Goal: Information Seeking & Learning: Learn about a topic

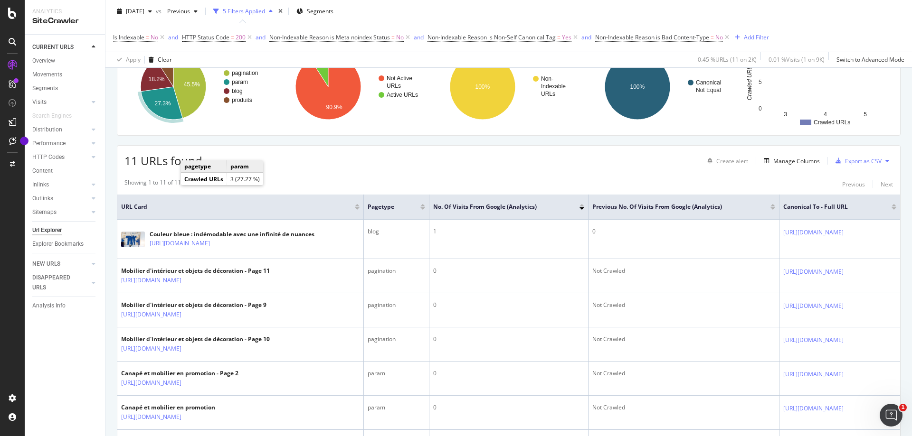
scroll to position [95, 0]
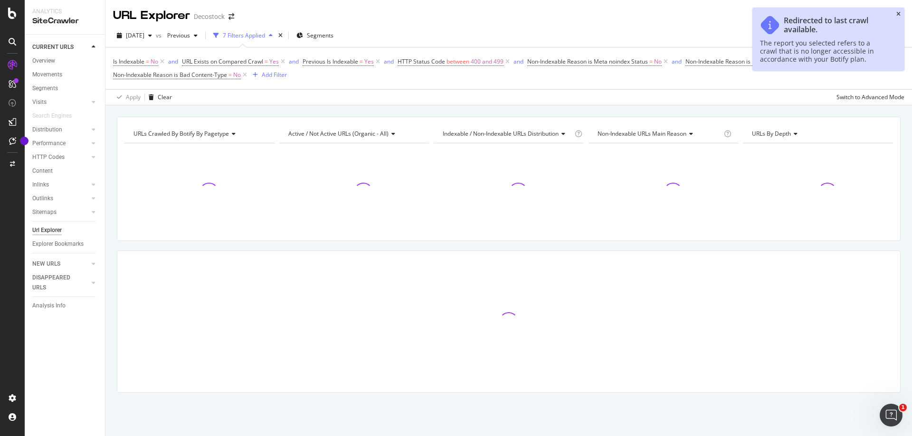
click at [897, 13] on icon "close toast" at bounding box center [898, 14] width 4 height 6
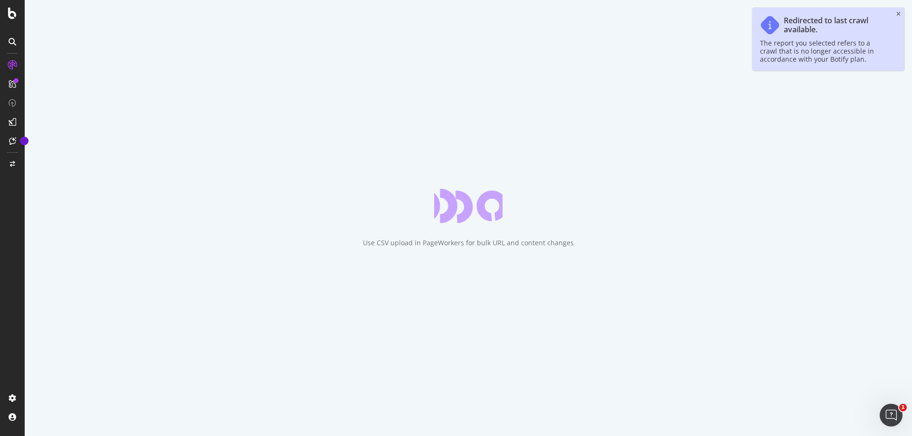
click at [896, 14] on div "Redirected to last crawl available. The report you selected refers to a crawl t…" at bounding box center [828, 39] width 152 height 63
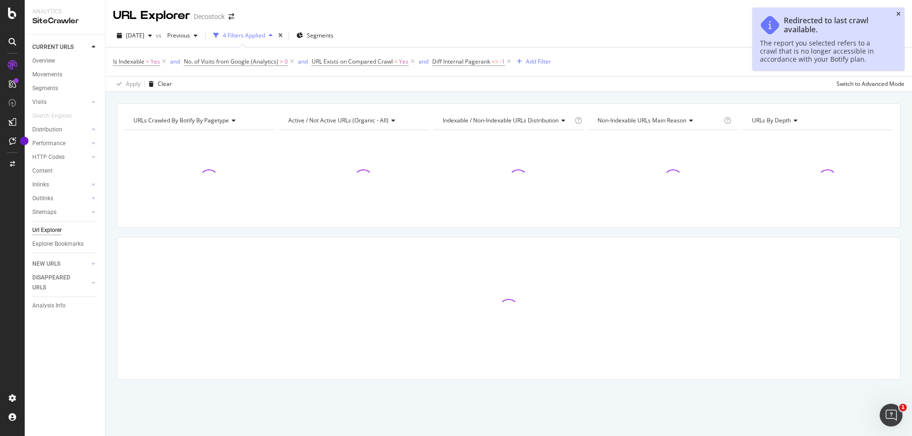
click at [898, 14] on icon "close toast" at bounding box center [898, 14] width 4 height 6
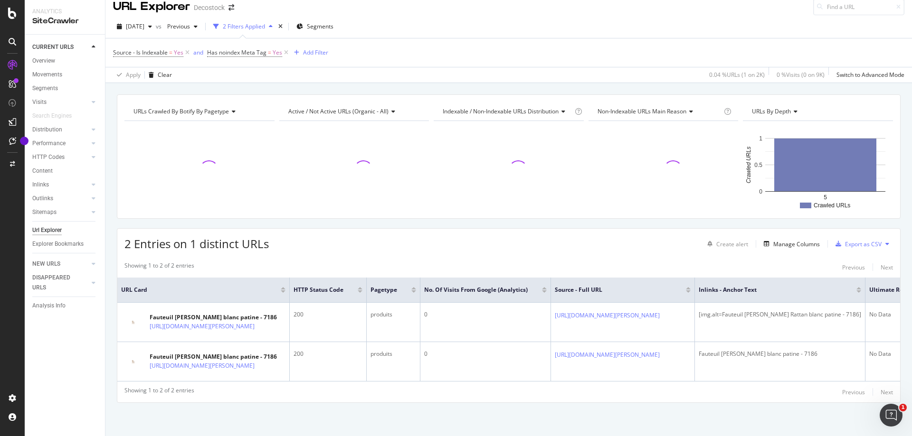
scroll to position [24, 0]
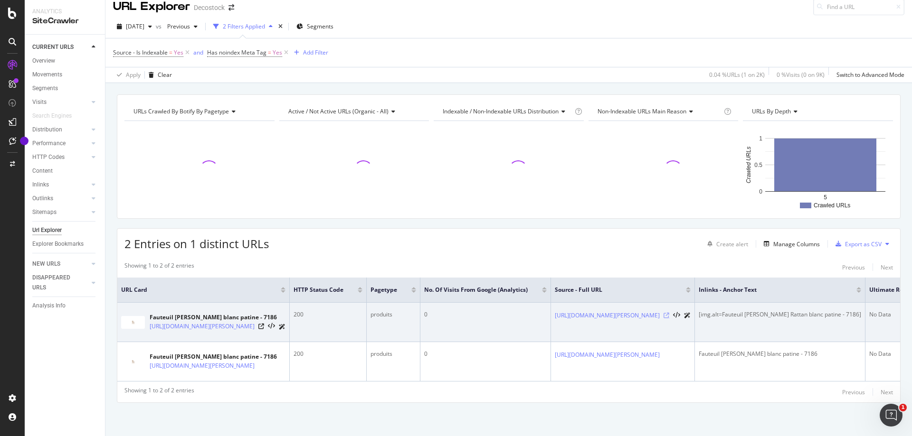
click at [669, 313] on icon at bounding box center [666, 316] width 6 height 6
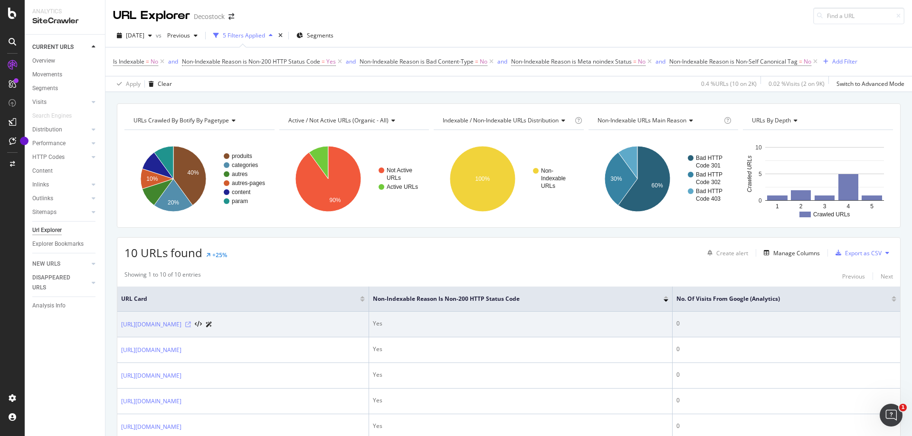
drag, startPoint x: 425, startPoint y: 325, endPoint x: 416, endPoint y: 324, distance: 8.1
click at [212, 324] on div at bounding box center [198, 325] width 27 height 10
click at [191, 323] on icon at bounding box center [188, 325] width 6 height 6
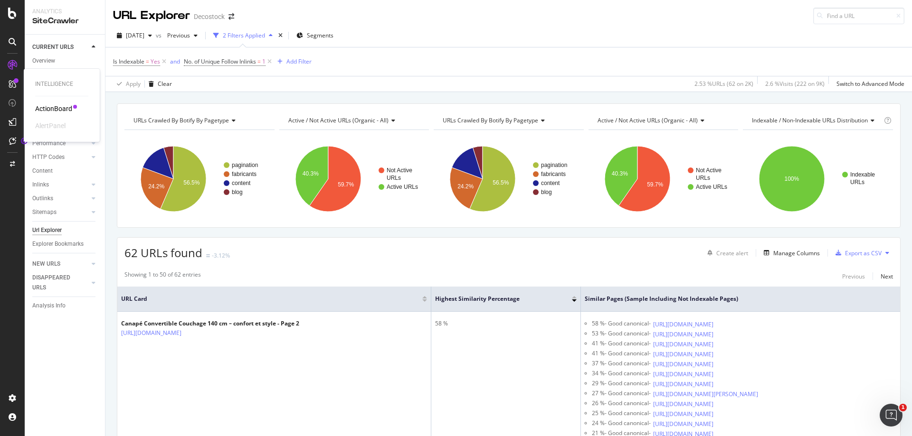
drag, startPoint x: 54, startPoint y: 113, endPoint x: 66, endPoint y: 112, distance: 12.4
click at [54, 113] on div "ActionBoard" at bounding box center [53, 108] width 37 height 9
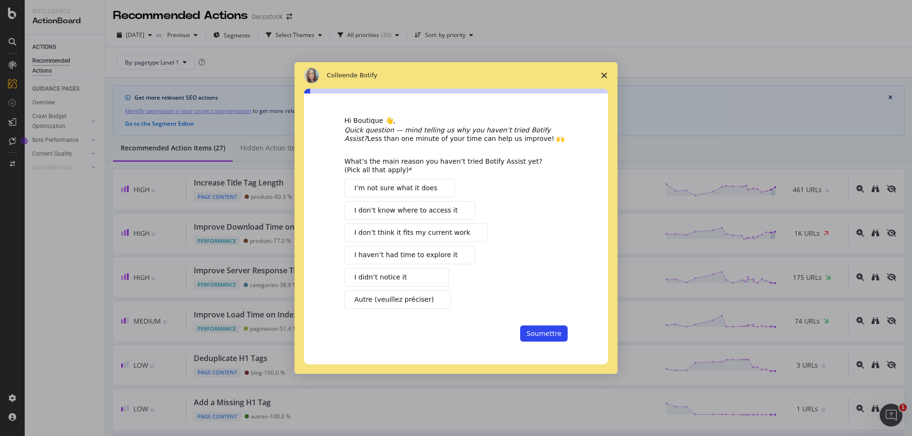
click at [603, 77] on icon "Fermer l'enquête" at bounding box center [604, 76] width 6 height 6
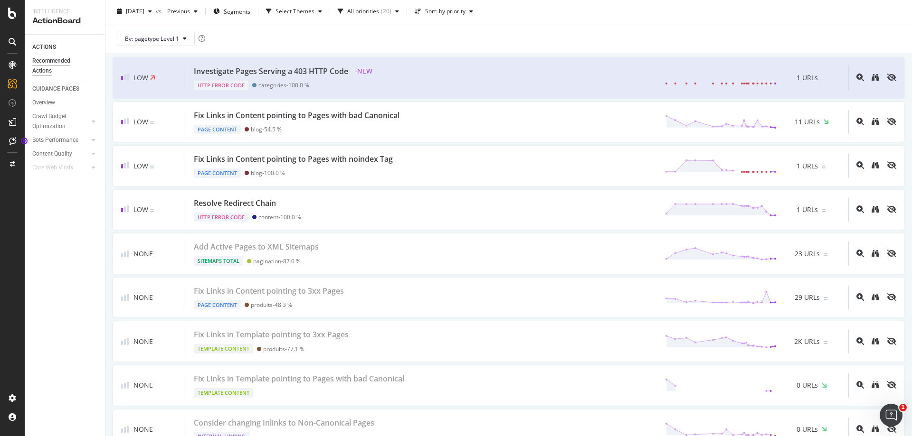
scroll to position [958, 0]
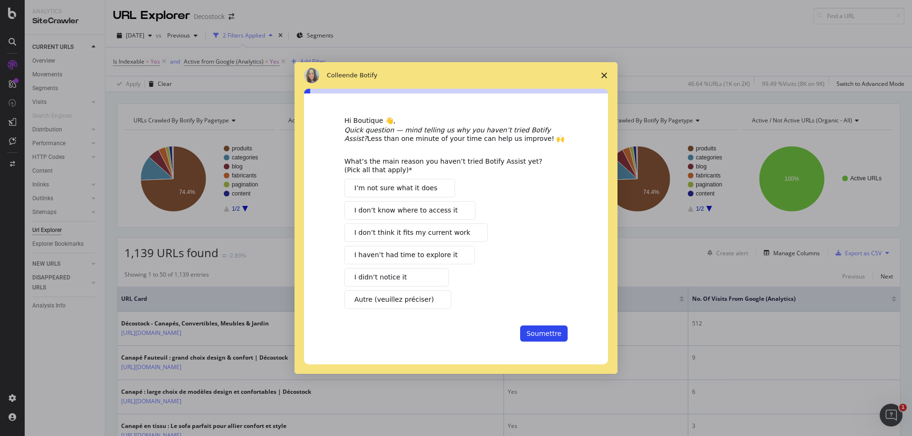
click at [604, 75] on icon "Fermer l'enquête" at bounding box center [604, 76] width 6 height 6
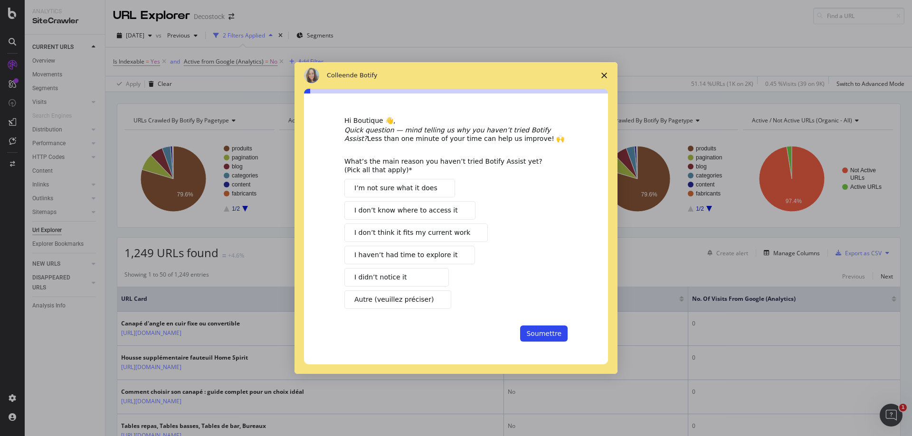
click at [600, 76] on span "Fermer l'enquête" at bounding box center [604, 75] width 27 height 27
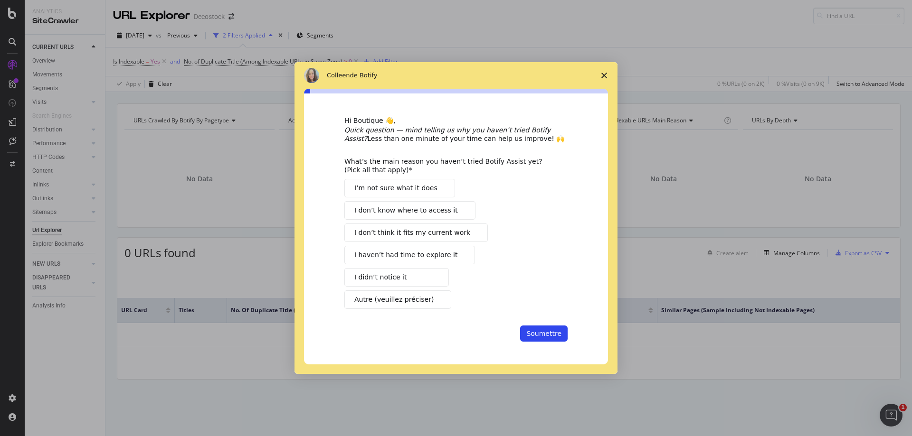
click at [609, 77] on span "Fermer l'enquête" at bounding box center [604, 75] width 27 height 27
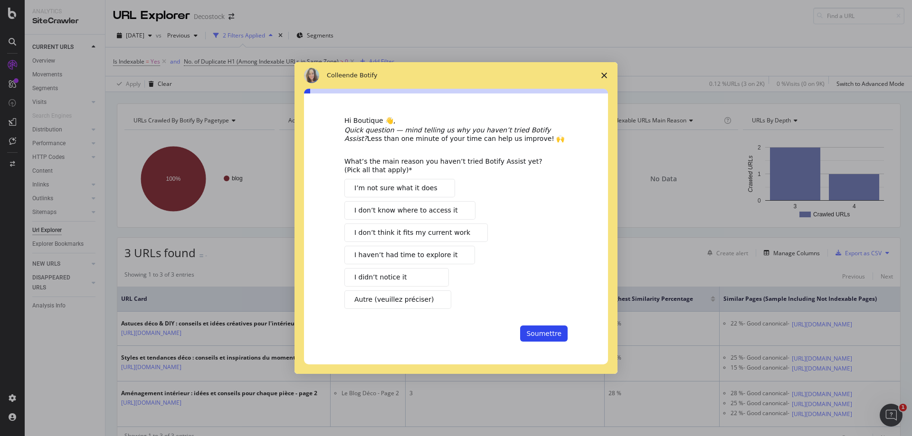
click at [606, 72] on span "Fermer l'enquête" at bounding box center [604, 75] width 27 height 27
